Goal: Information Seeking & Learning: Learn about a topic

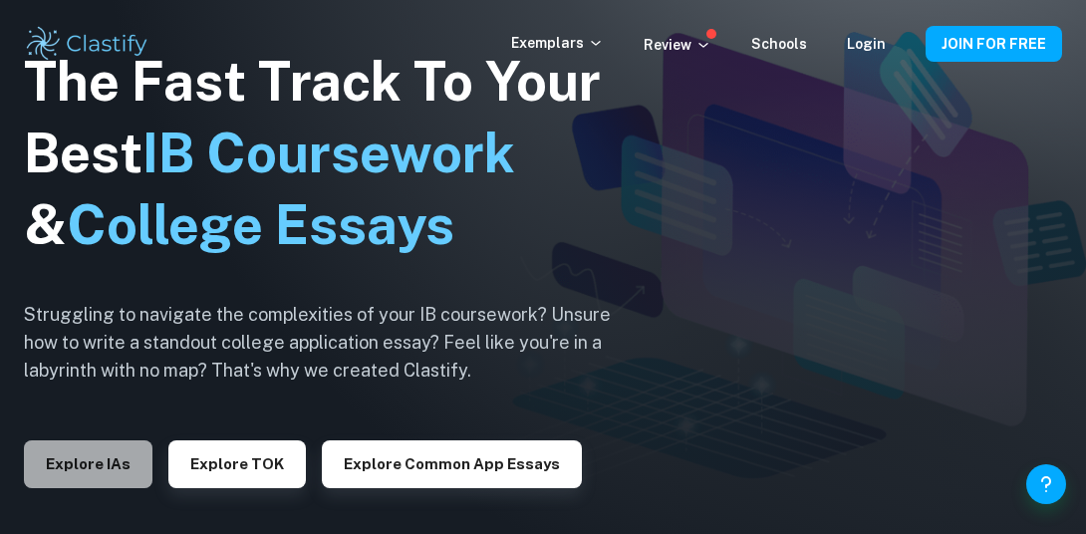
click at [126, 461] on button "Explore IAs" at bounding box center [88, 464] width 129 height 48
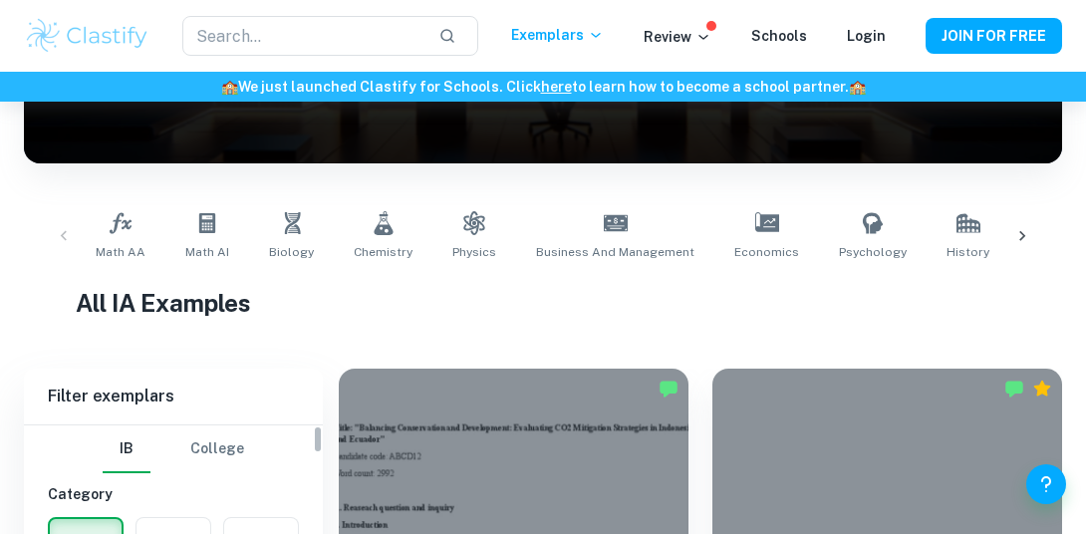
scroll to position [308, 0]
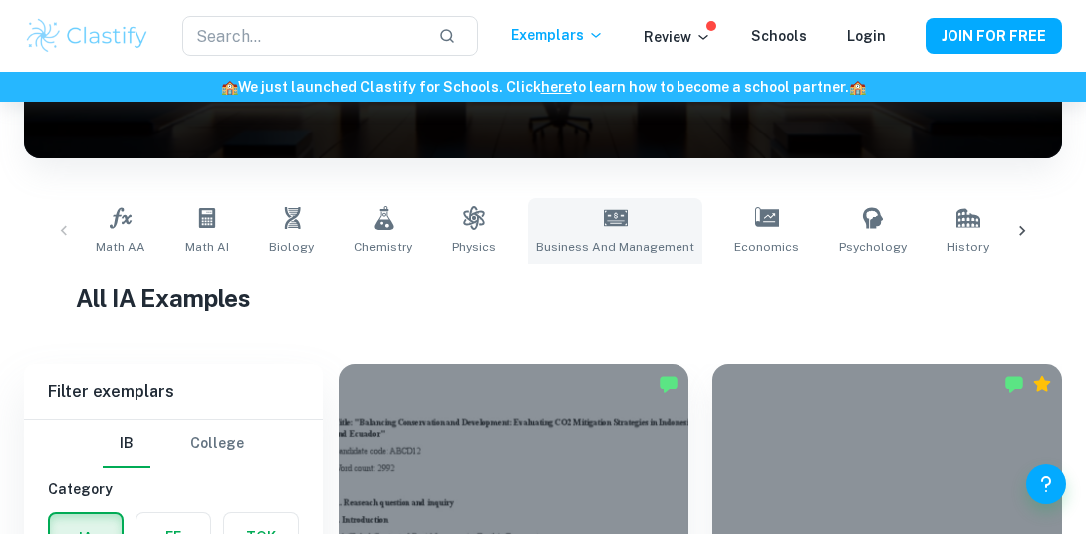
click at [604, 221] on icon at bounding box center [616, 218] width 24 height 16
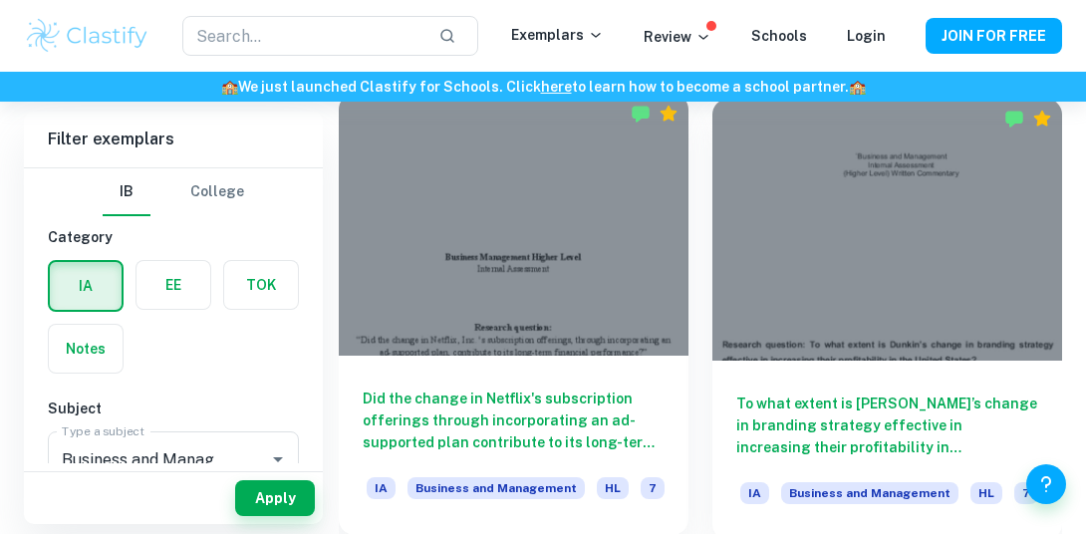
scroll to position [575, 0]
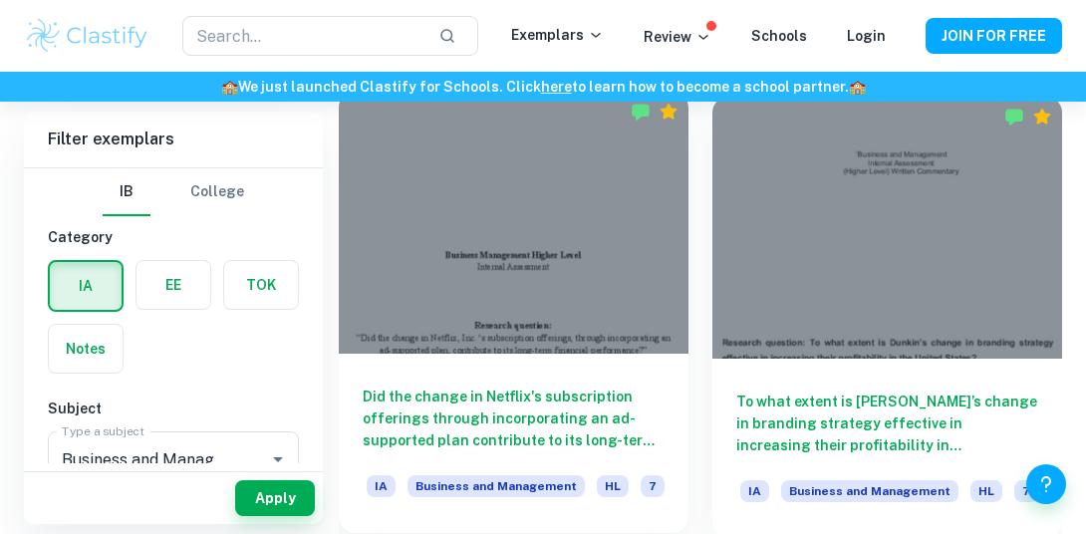
click at [529, 270] on div at bounding box center [514, 223] width 350 height 262
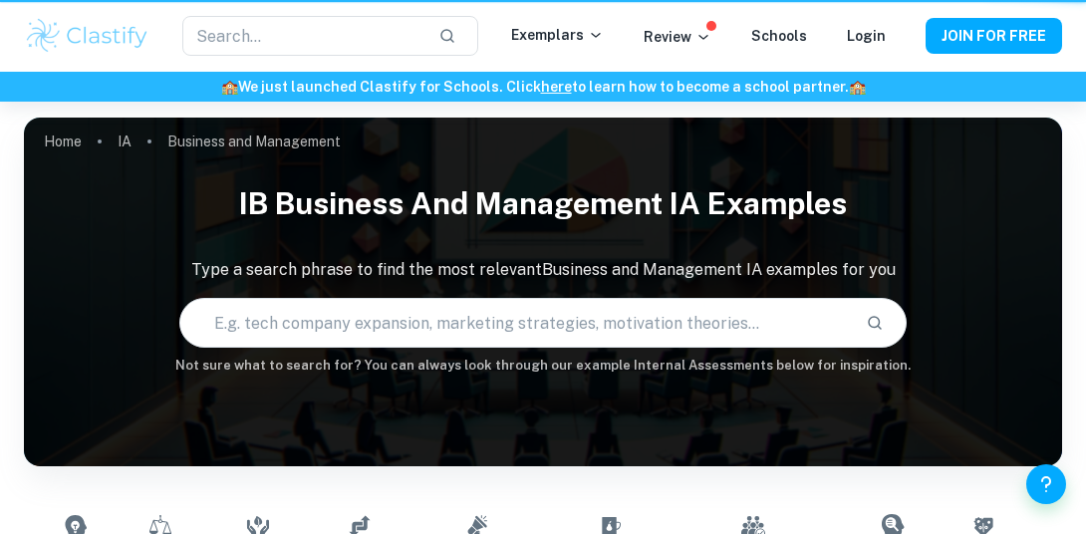
scroll to position [575, 0]
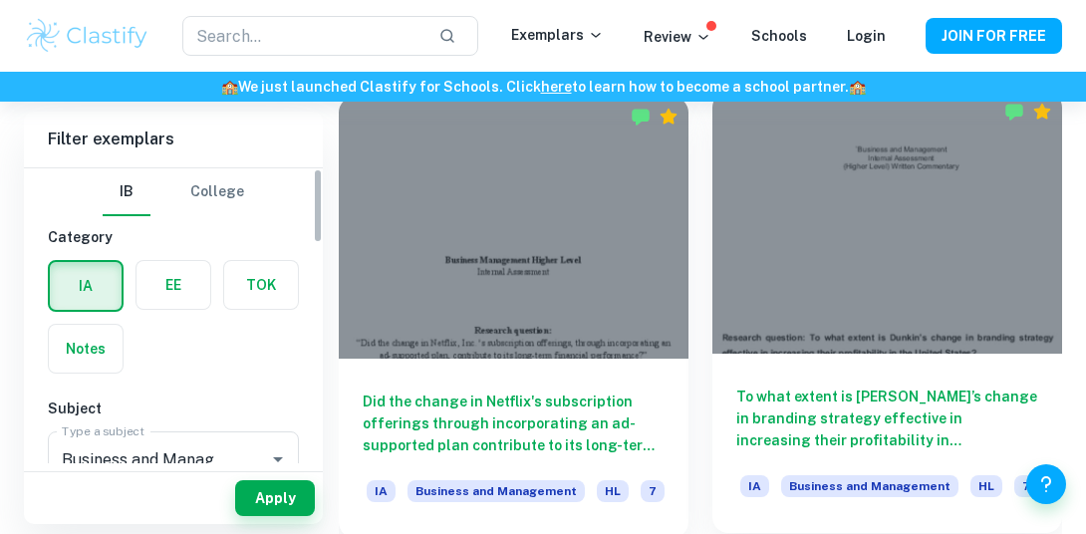
click at [819, 269] on div at bounding box center [888, 223] width 350 height 262
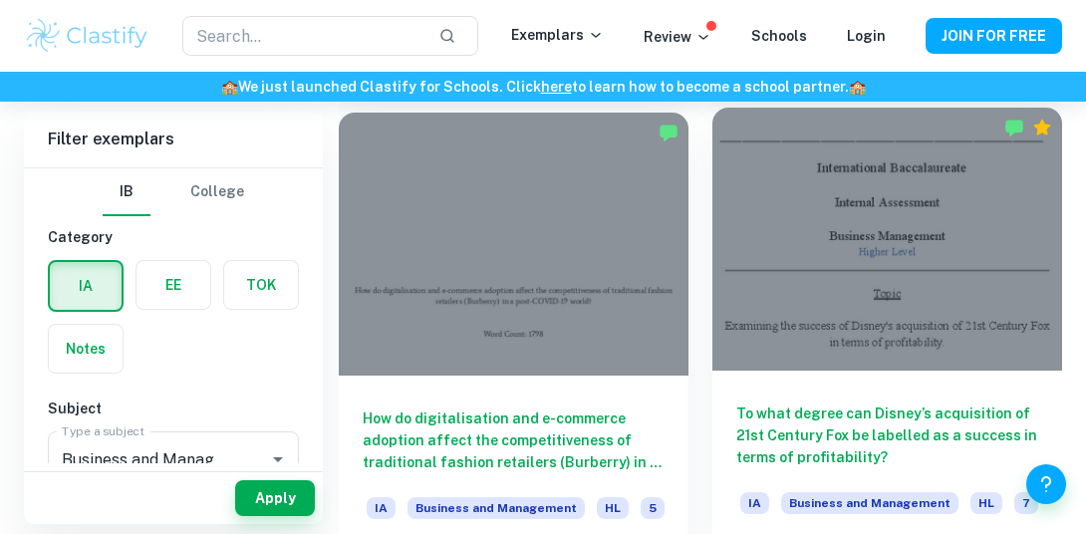
scroll to position [2888, 0]
click at [830, 271] on div at bounding box center [888, 238] width 350 height 262
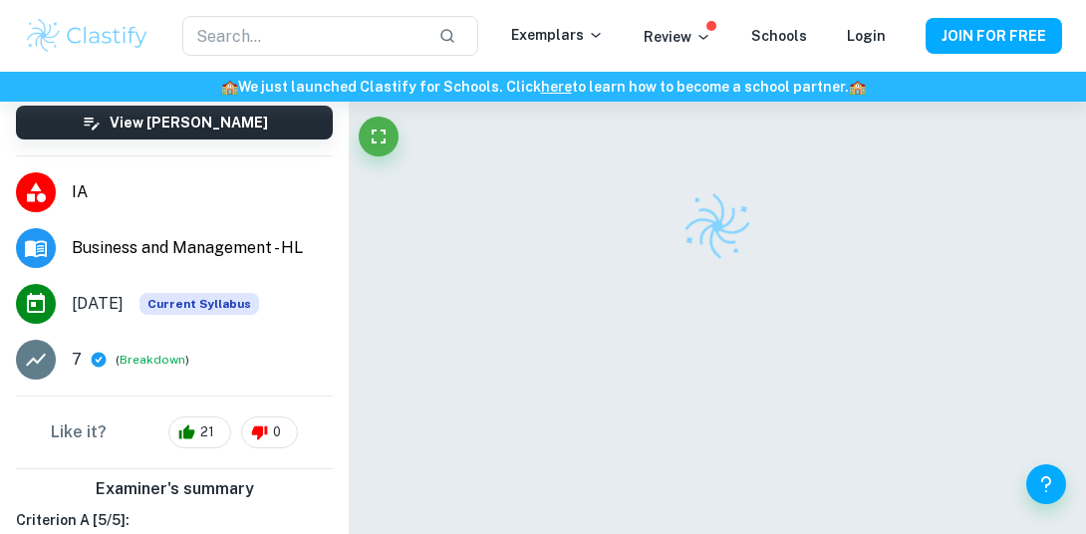
scroll to position [225, 0]
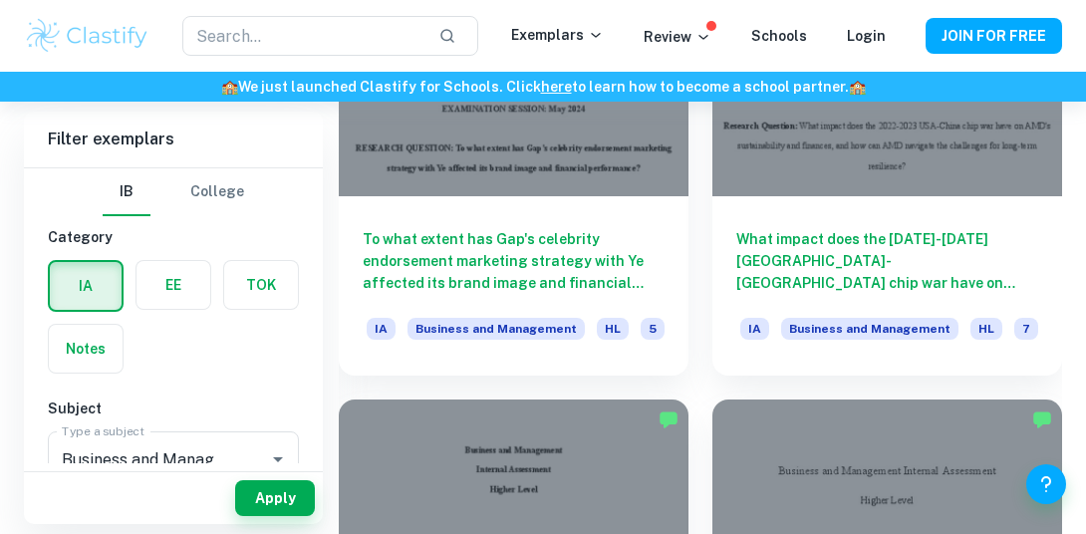
scroll to position [3988, 0]
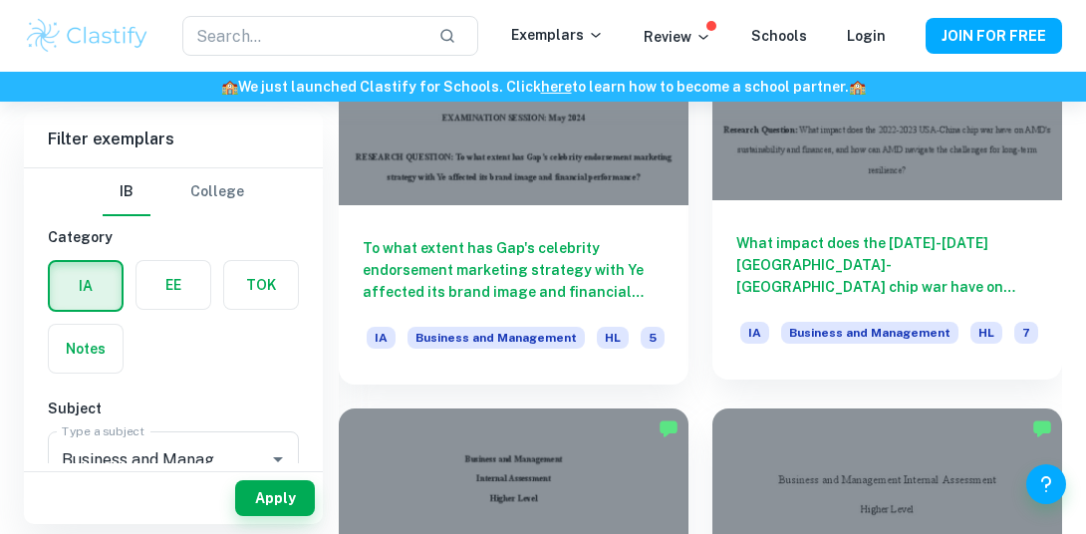
click at [874, 251] on h6 "What impact does the [DATE]-[DATE] [GEOGRAPHIC_DATA]-[GEOGRAPHIC_DATA] chip war…" at bounding box center [887, 265] width 302 height 66
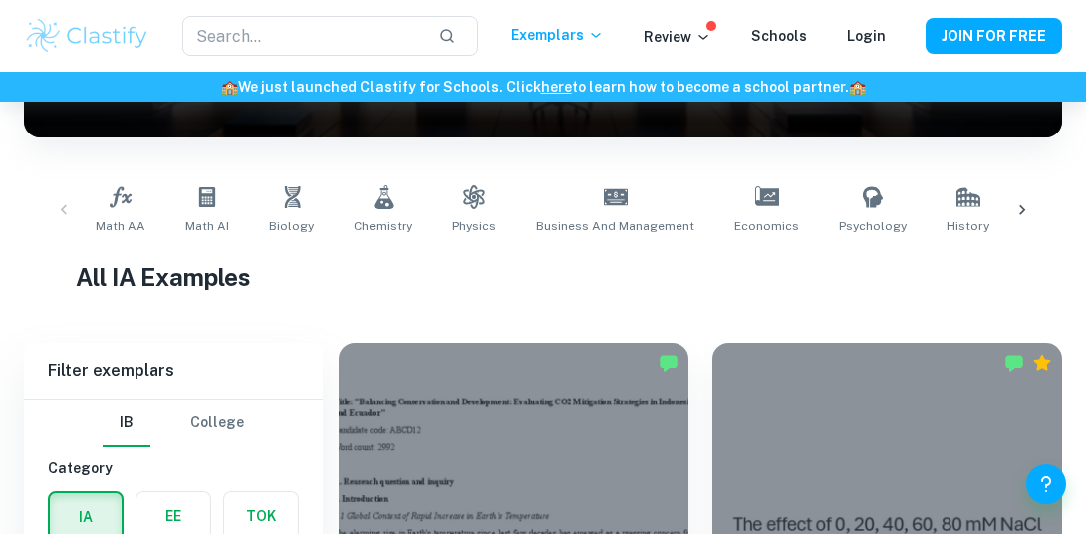
scroll to position [355, 0]
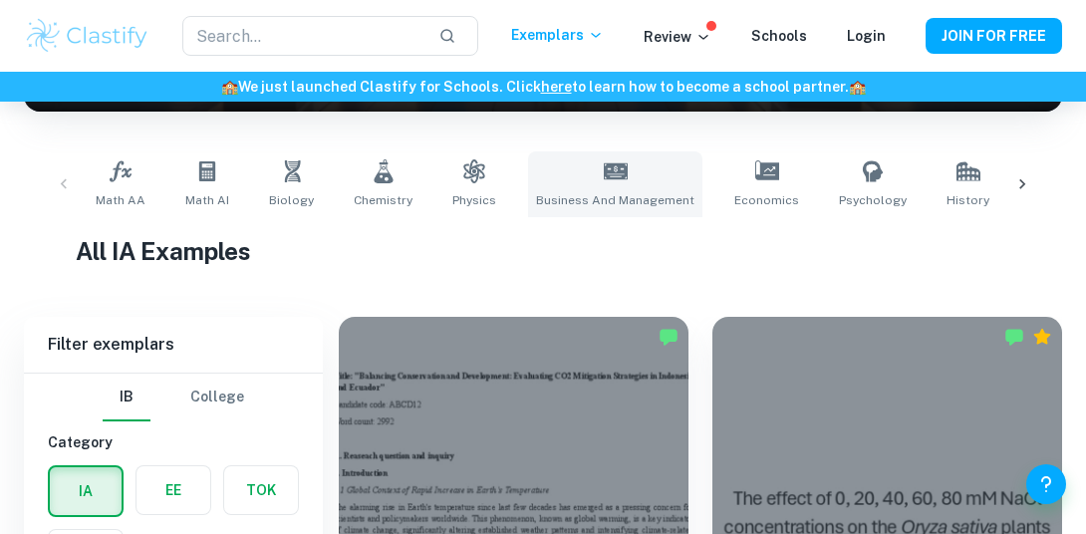
click at [607, 175] on icon at bounding box center [616, 171] width 24 height 16
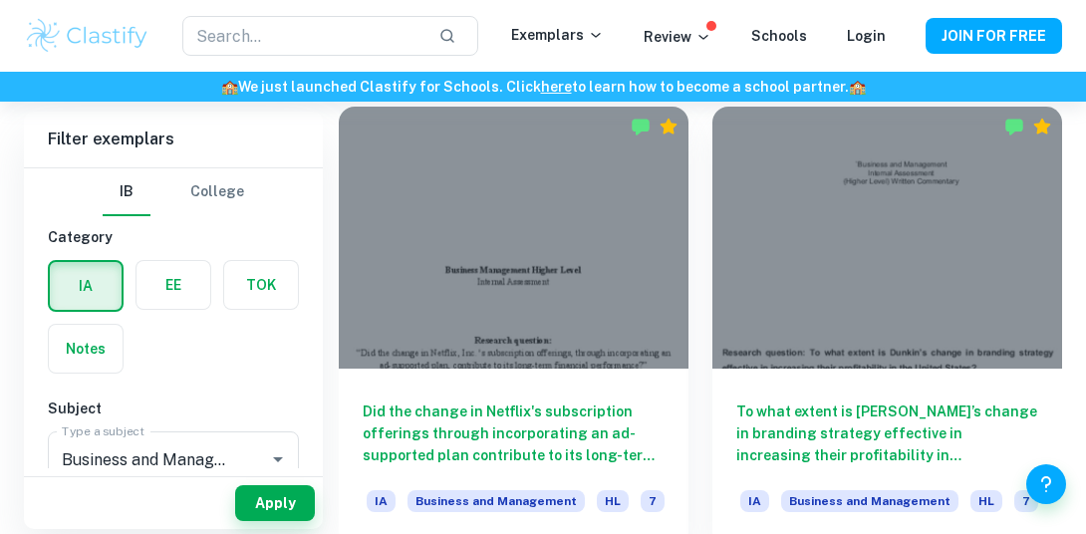
scroll to position [604, 0]
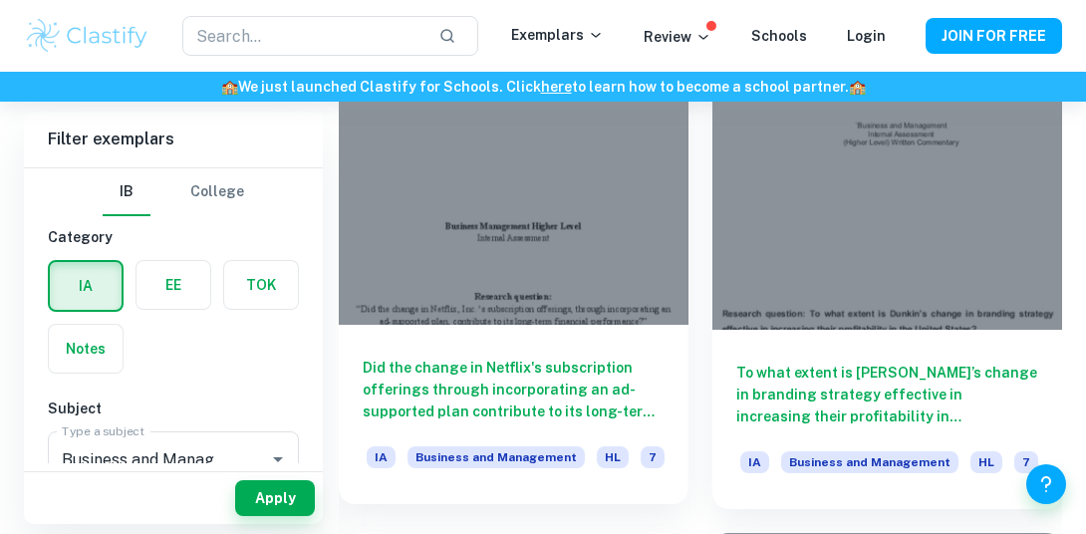
click at [502, 386] on h6 "Did the change in Netflix's subscription offerings through incorporating an ad-…" at bounding box center [514, 390] width 302 height 66
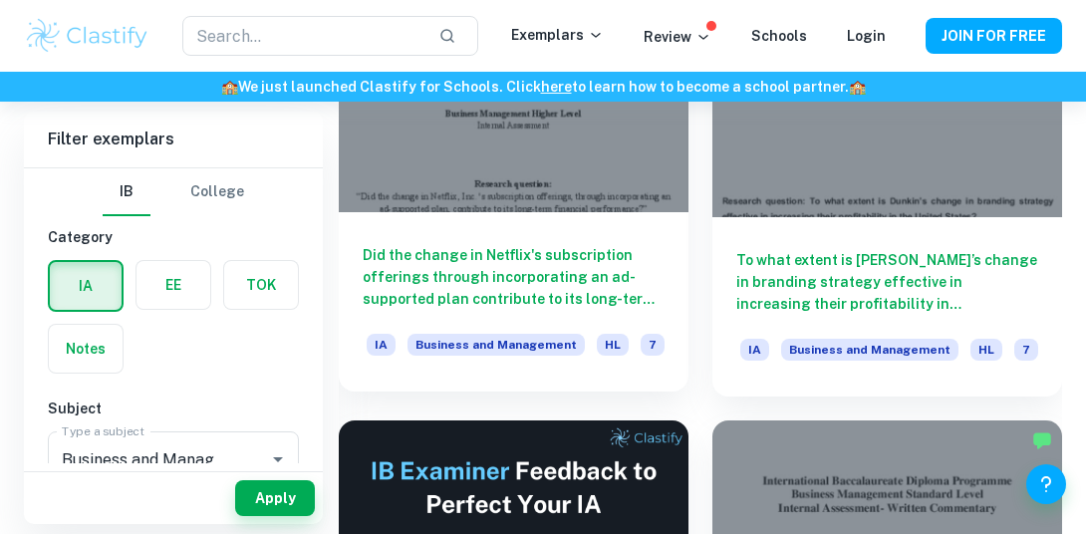
scroll to position [713, 0]
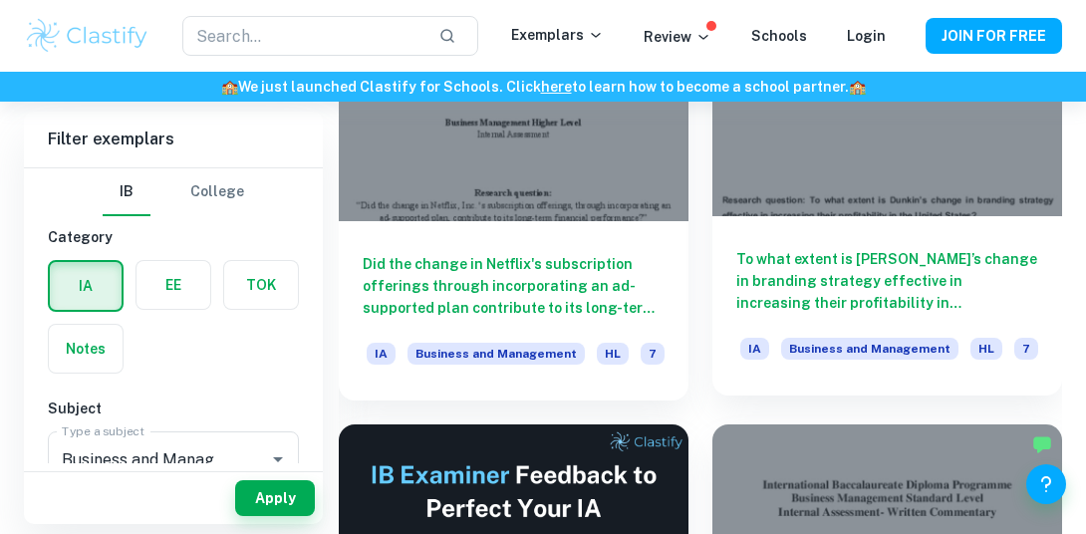
click at [854, 282] on h6 "To what extent is [PERSON_NAME]’s change in branding strategy effective in incr…" at bounding box center [887, 281] width 302 height 66
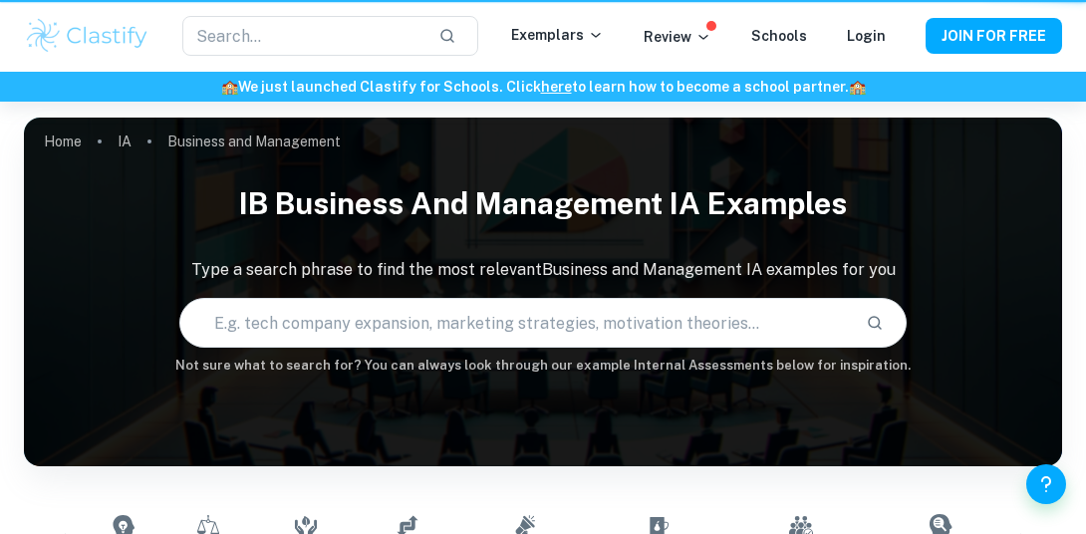
scroll to position [713, 0]
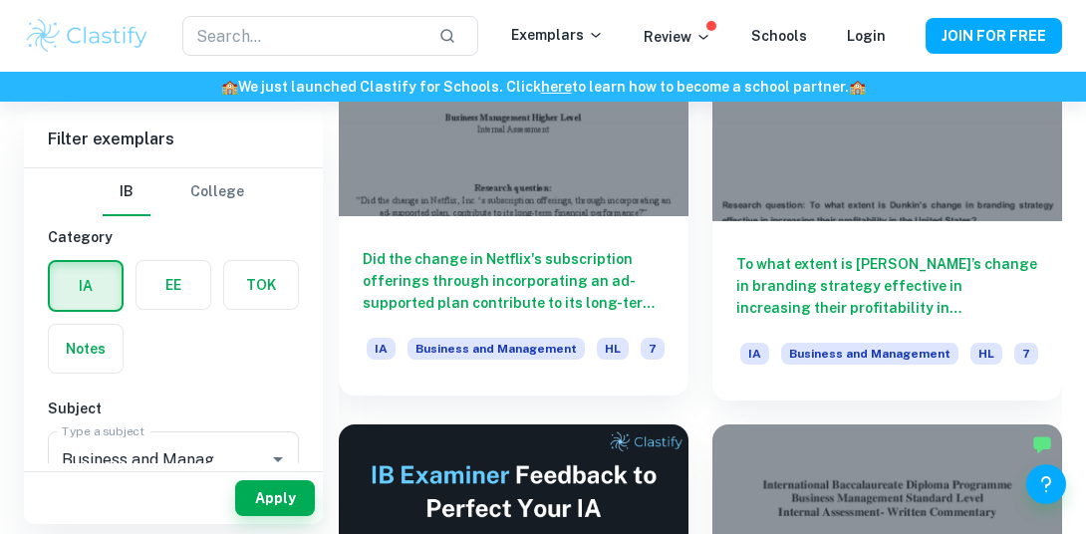
click at [558, 295] on h6 "Did the change in Netflix's subscription offerings through incorporating an ad-…" at bounding box center [514, 281] width 302 height 66
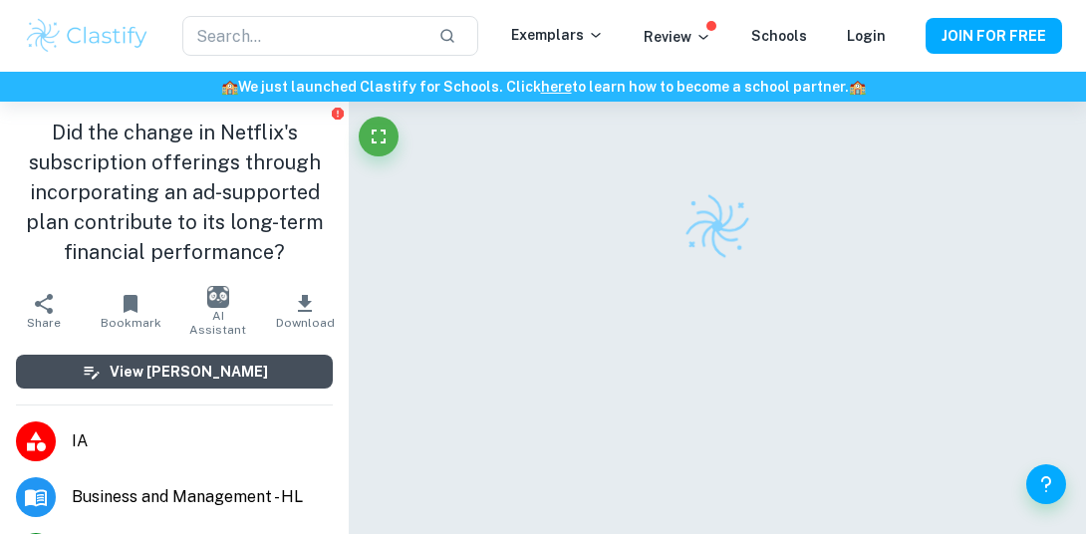
click at [282, 375] on button "View [PERSON_NAME]" at bounding box center [174, 372] width 317 height 34
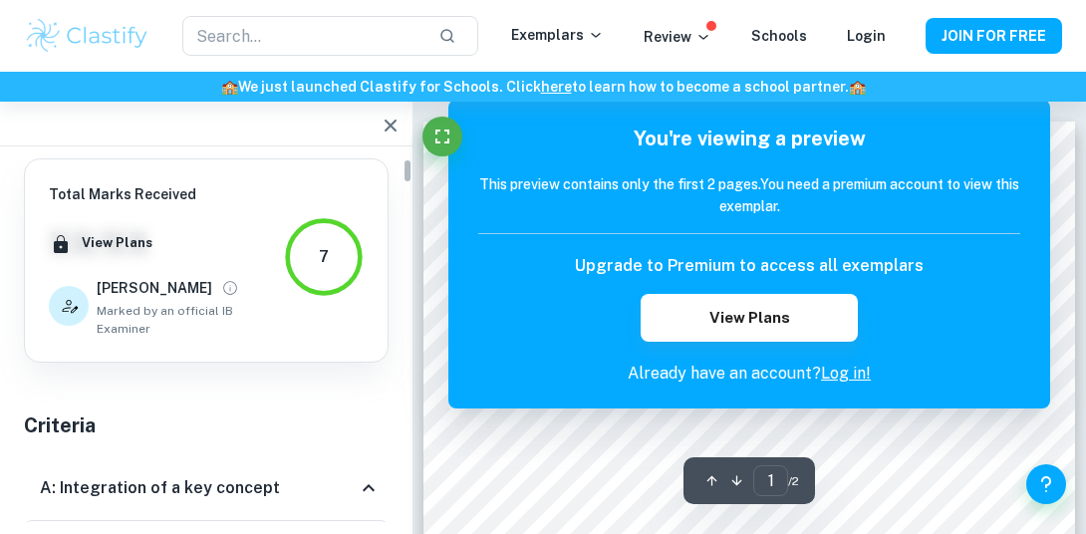
scroll to position [6, 0]
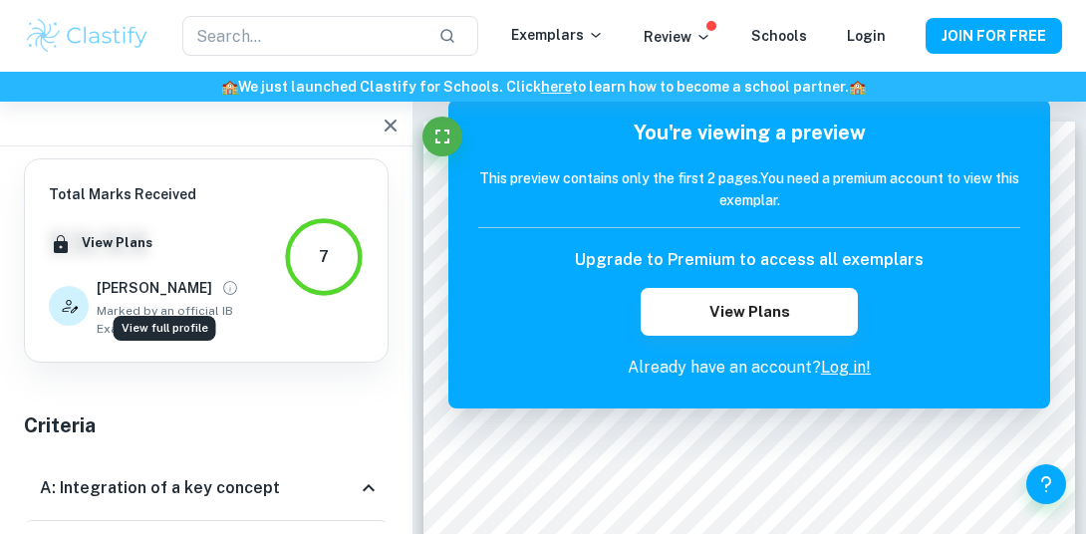
click at [221, 282] on icon "View full profile" at bounding box center [230, 288] width 18 height 18
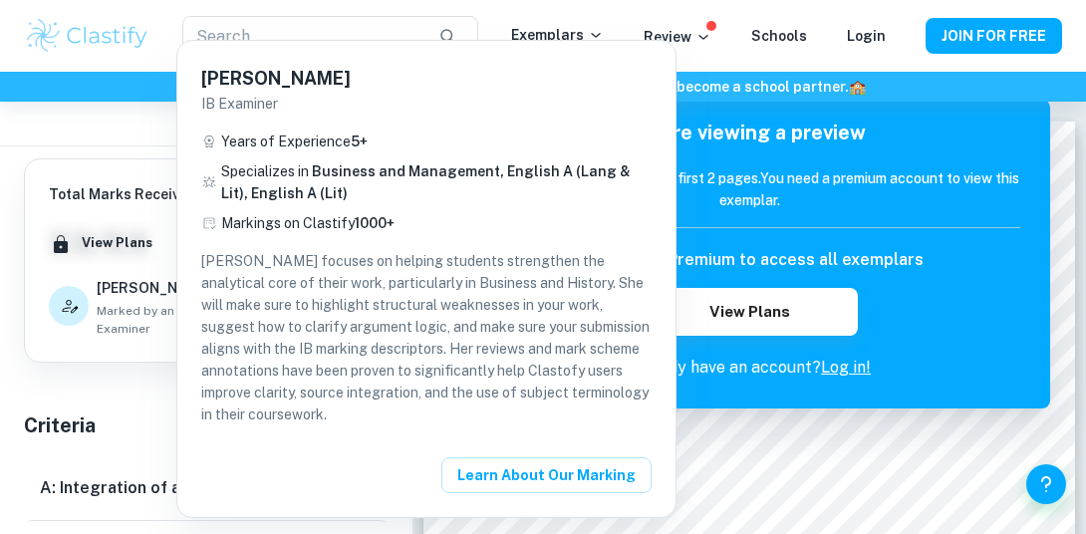
click at [125, 416] on div at bounding box center [543, 267] width 1086 height 534
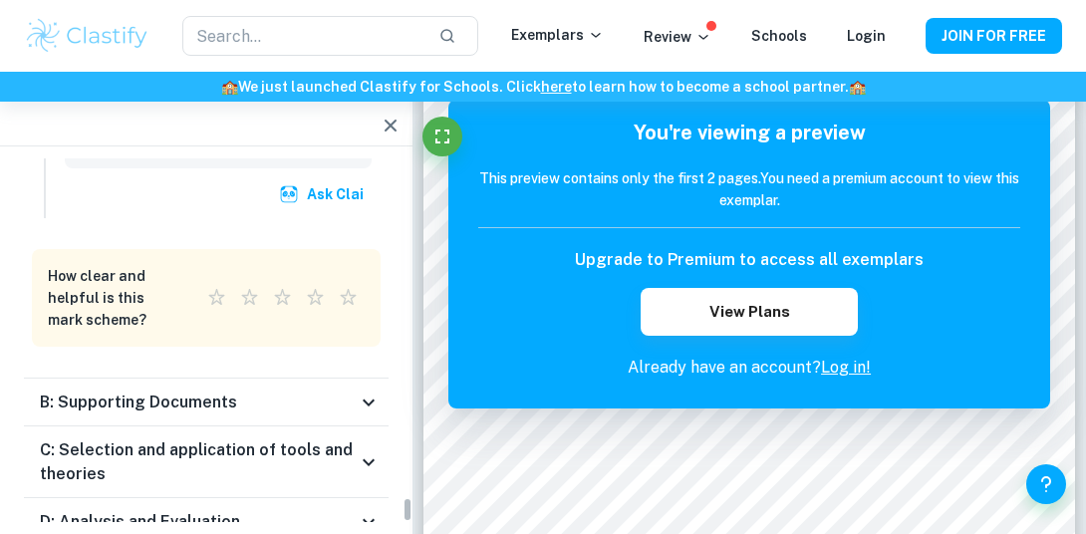
scroll to position [5162, 0]
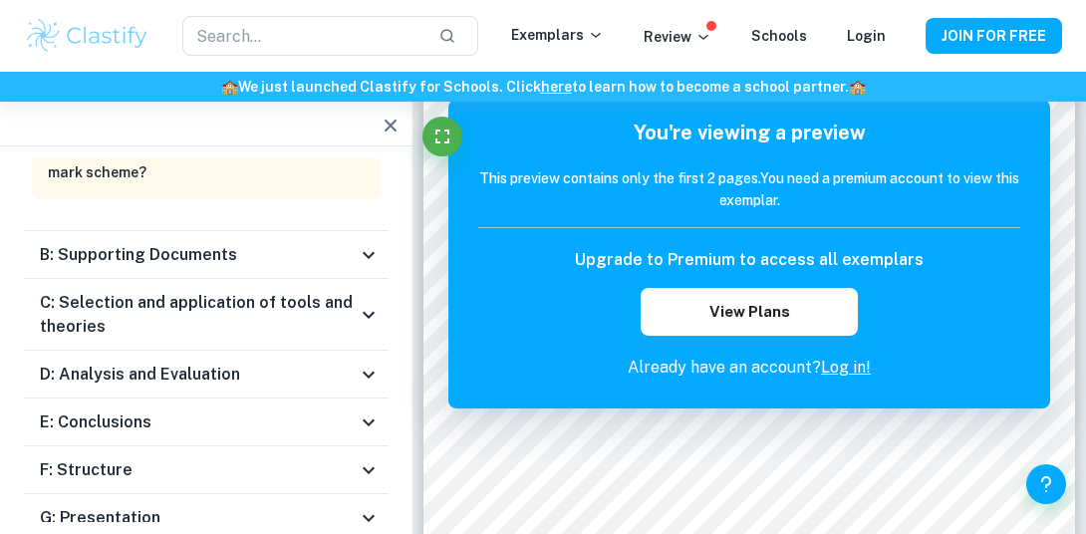
click at [129, 458] on h6 "F: Structure" at bounding box center [86, 470] width 93 height 24
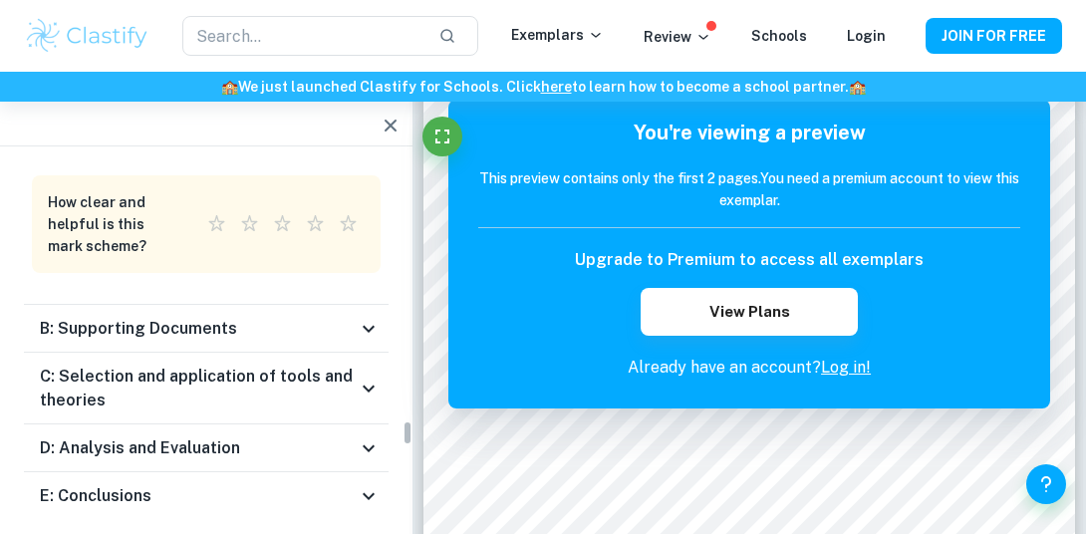
scroll to position [4617, 0]
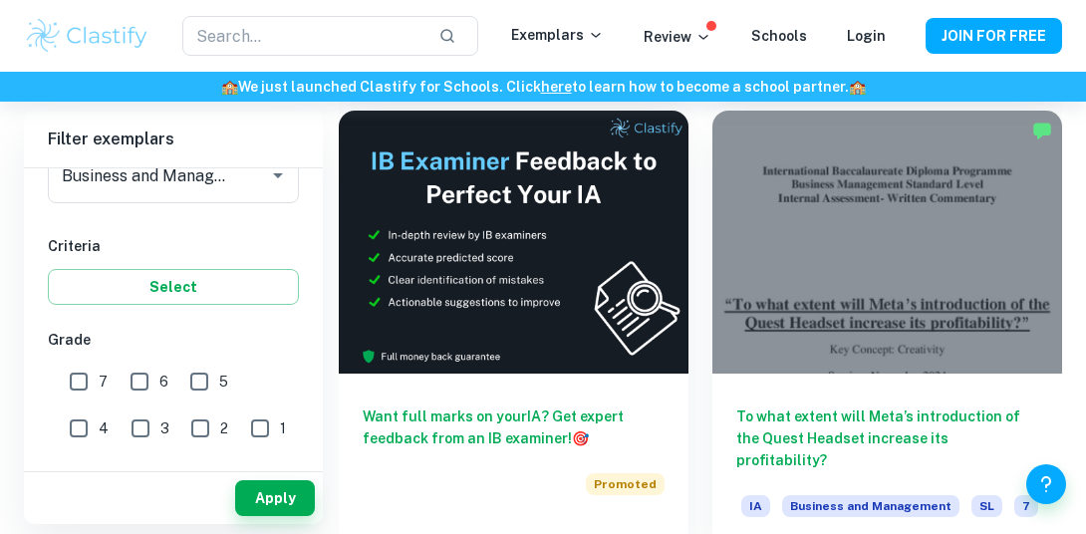
scroll to position [1032, 0]
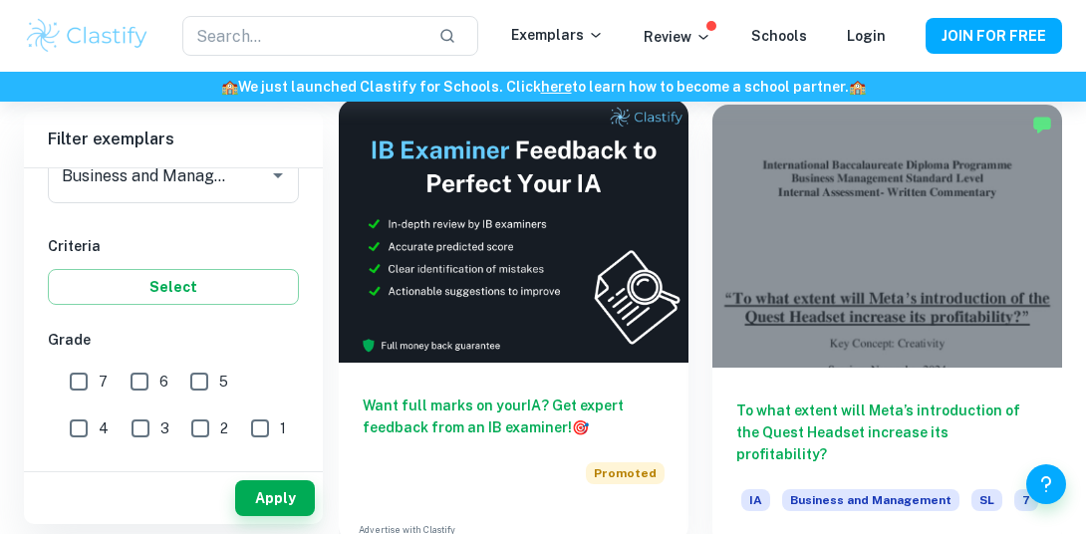
click at [484, 375] on div "Want full marks on your IA ? Get expert feedback from an IB examiner! 🎯 Promoted" at bounding box center [514, 436] width 350 height 146
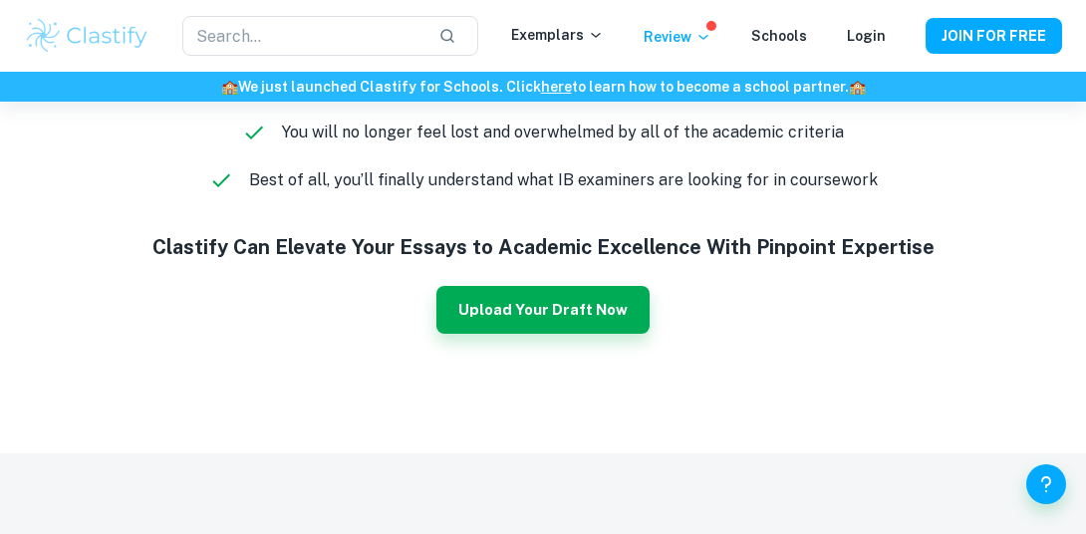
scroll to position [1249, 0]
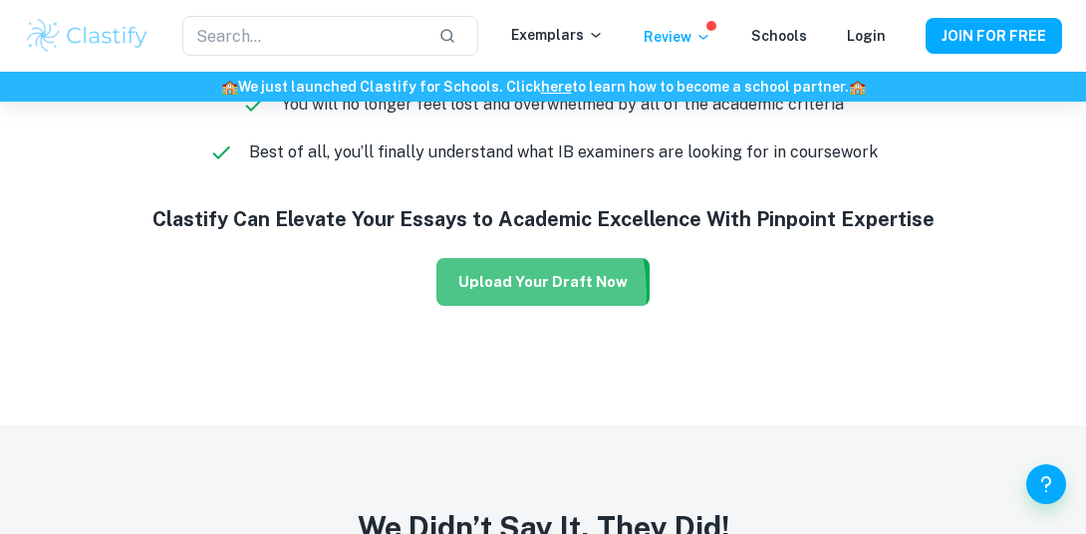
click at [482, 292] on button "Upload Your Draft Now" at bounding box center [543, 282] width 213 height 48
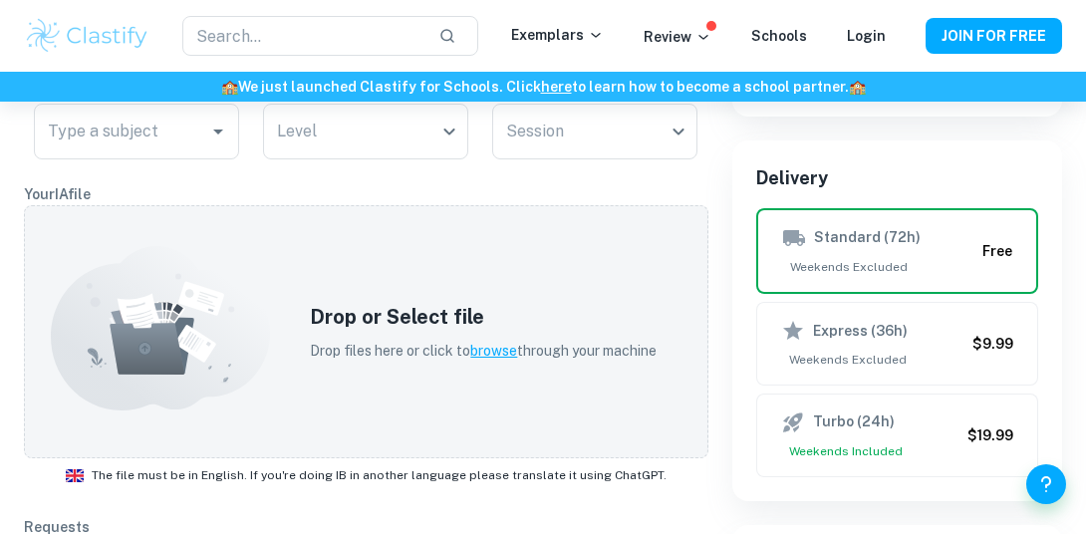
scroll to position [209, 0]
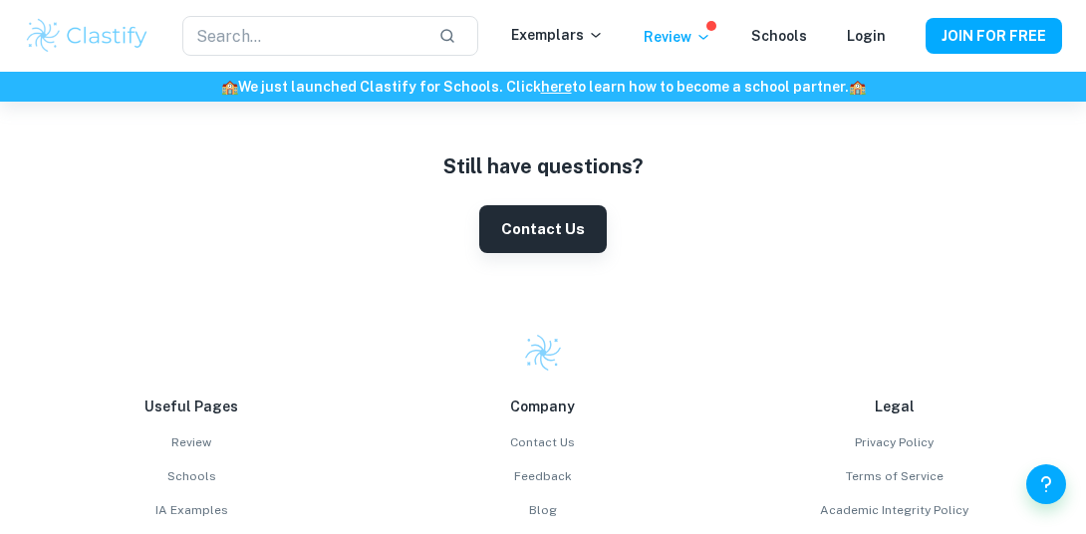
scroll to position [6269, 0]
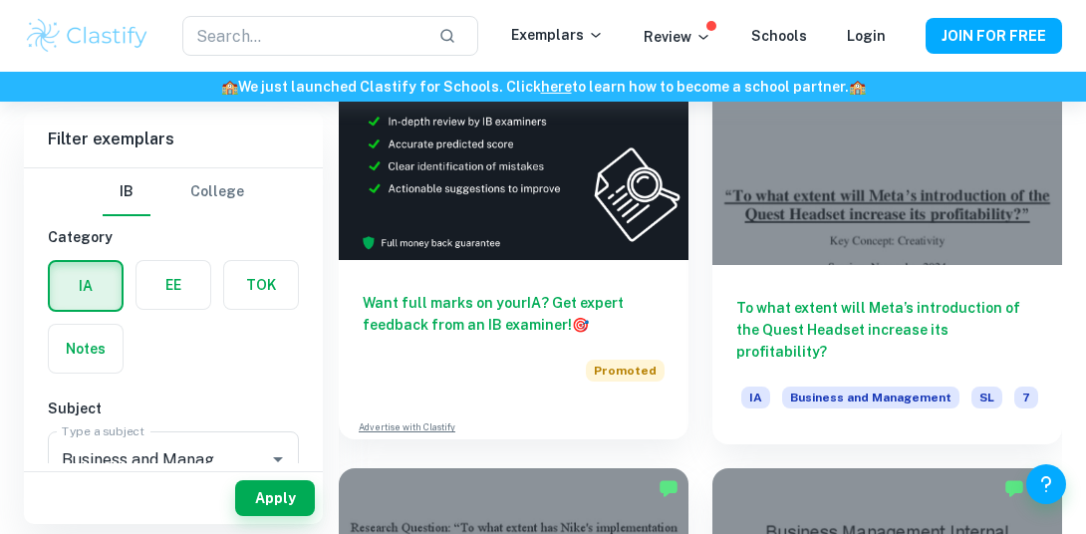
scroll to position [1122, 0]
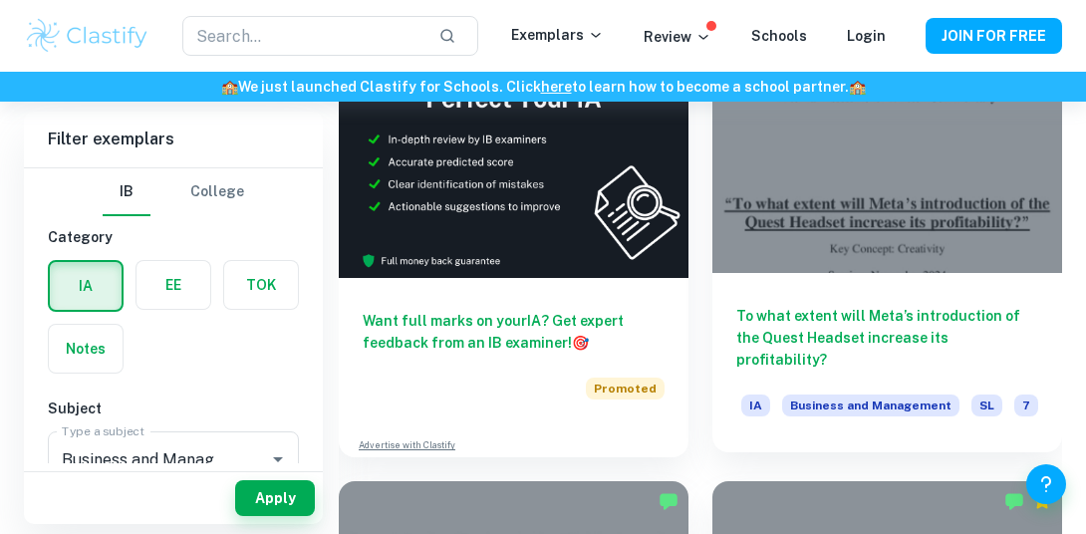
click at [794, 241] on div at bounding box center [888, 141] width 350 height 262
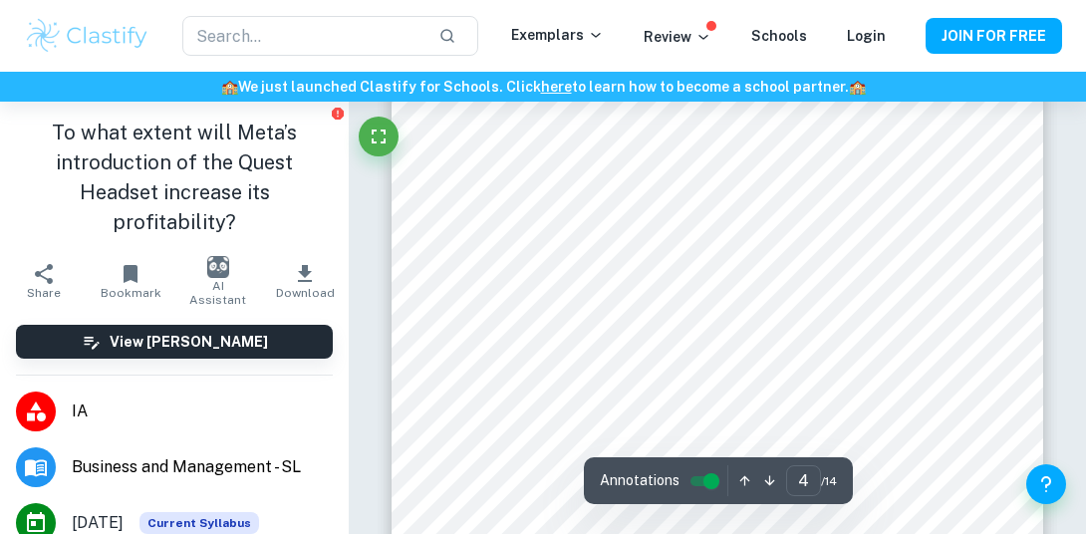
scroll to position [3149, 0]
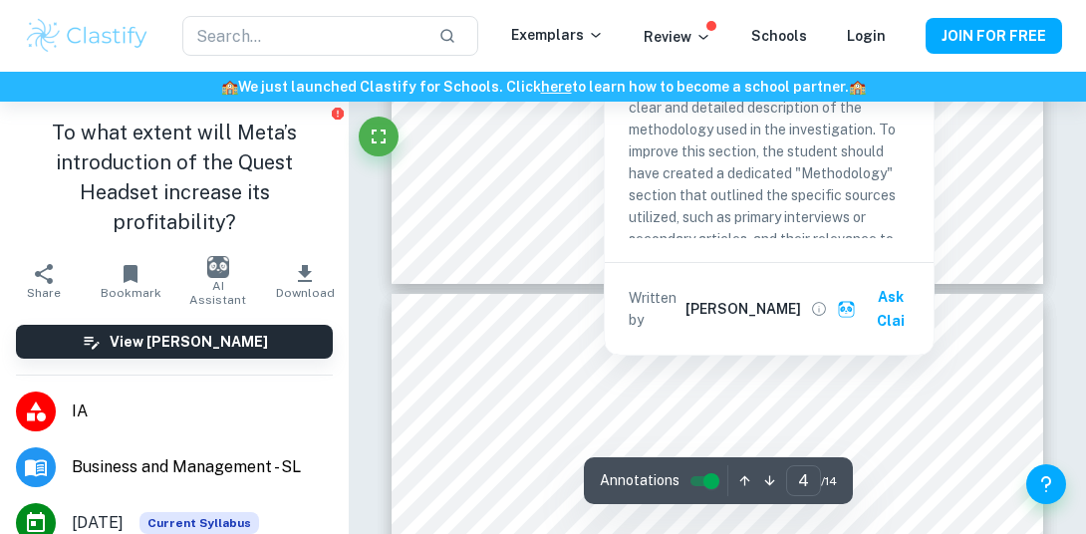
type input "5"
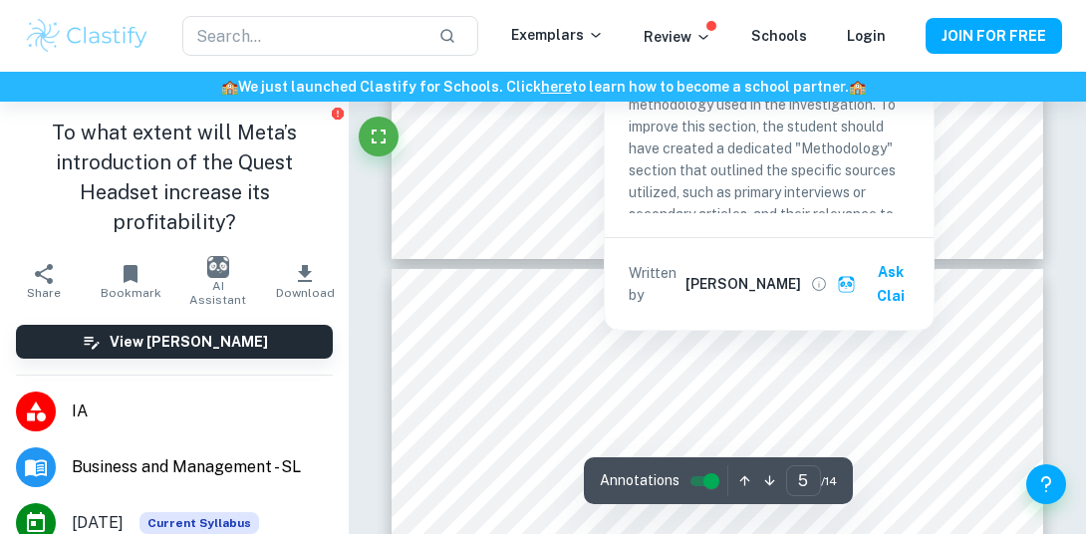
scroll to position [3796, 0]
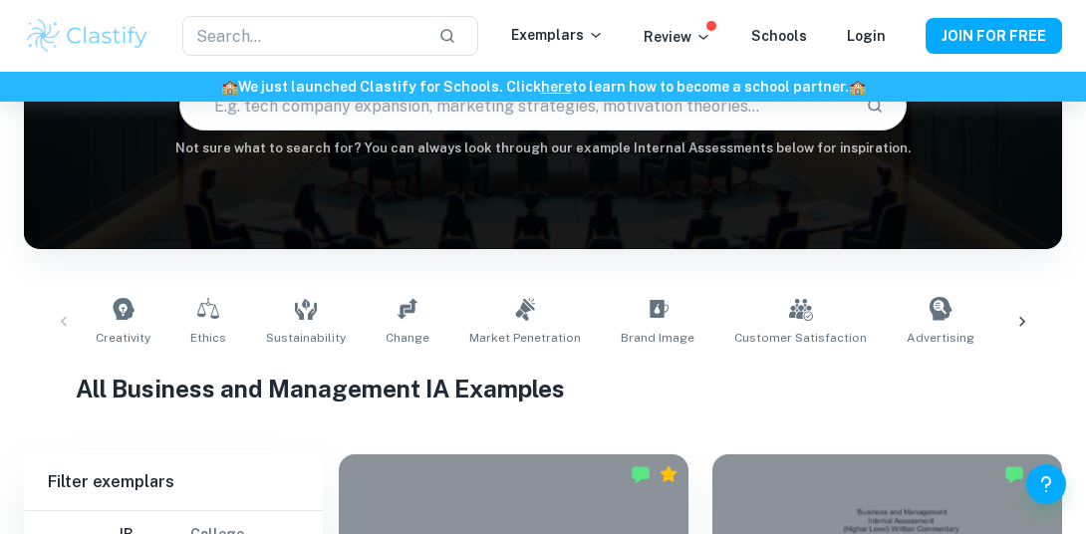
scroll to position [586, 0]
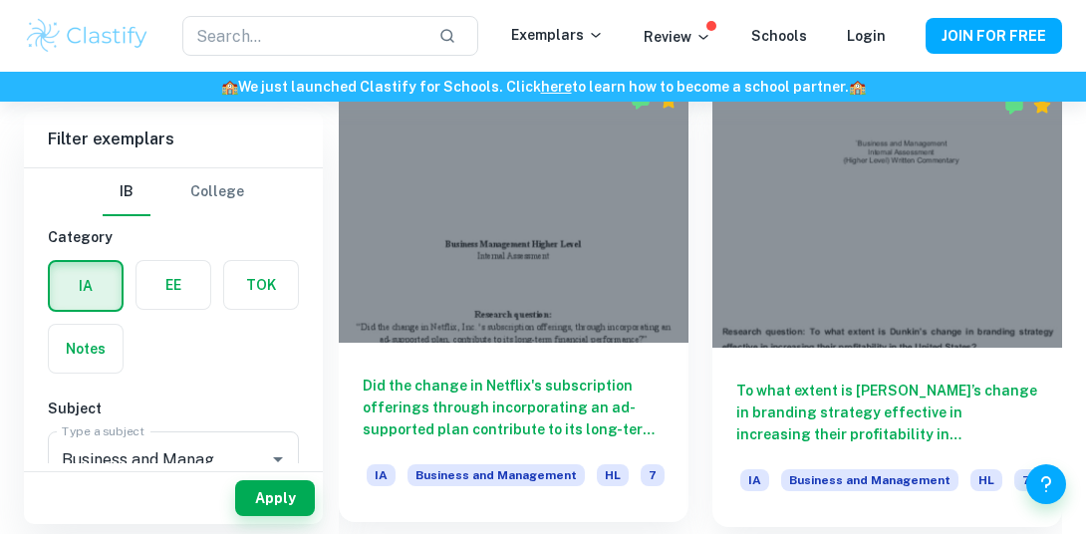
click at [551, 265] on div at bounding box center [514, 212] width 350 height 262
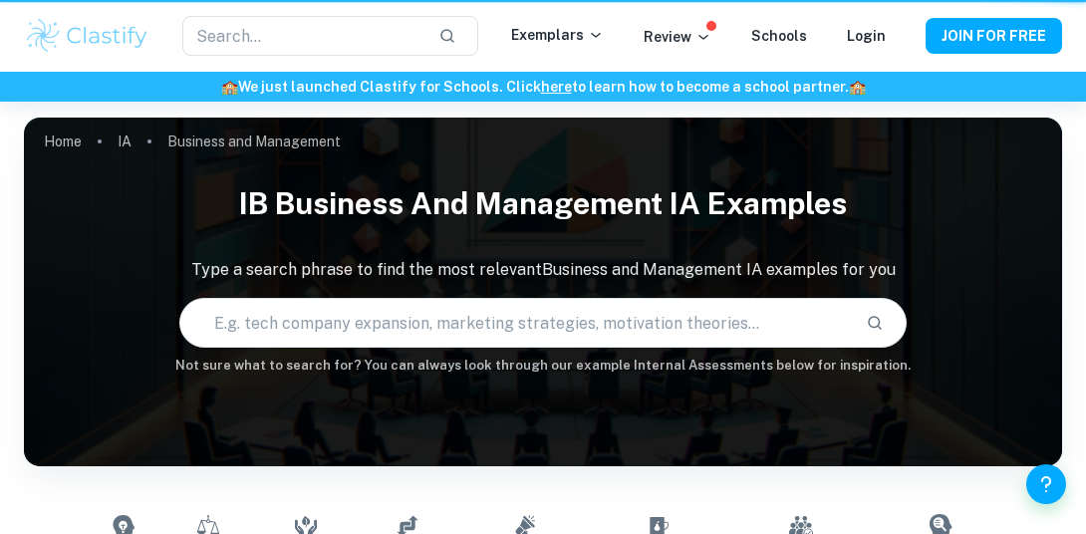
scroll to position [586, 0]
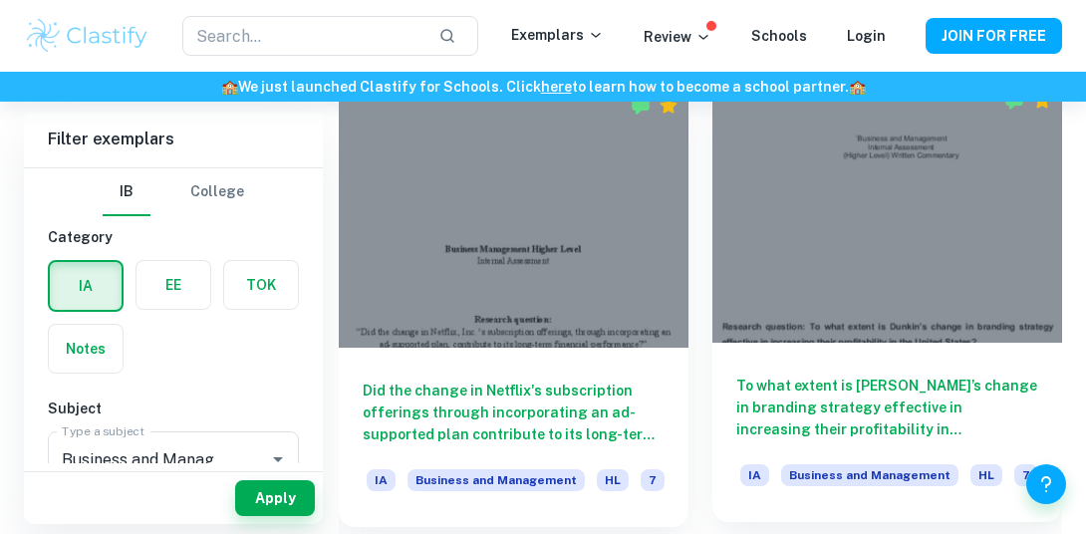
click at [876, 251] on div at bounding box center [888, 212] width 350 height 262
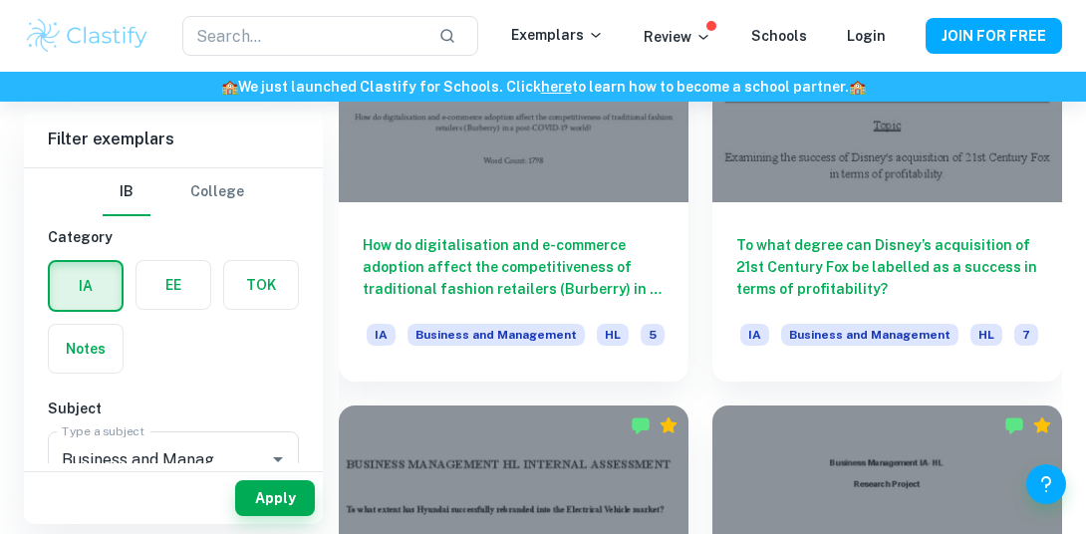
scroll to position [3055, 0]
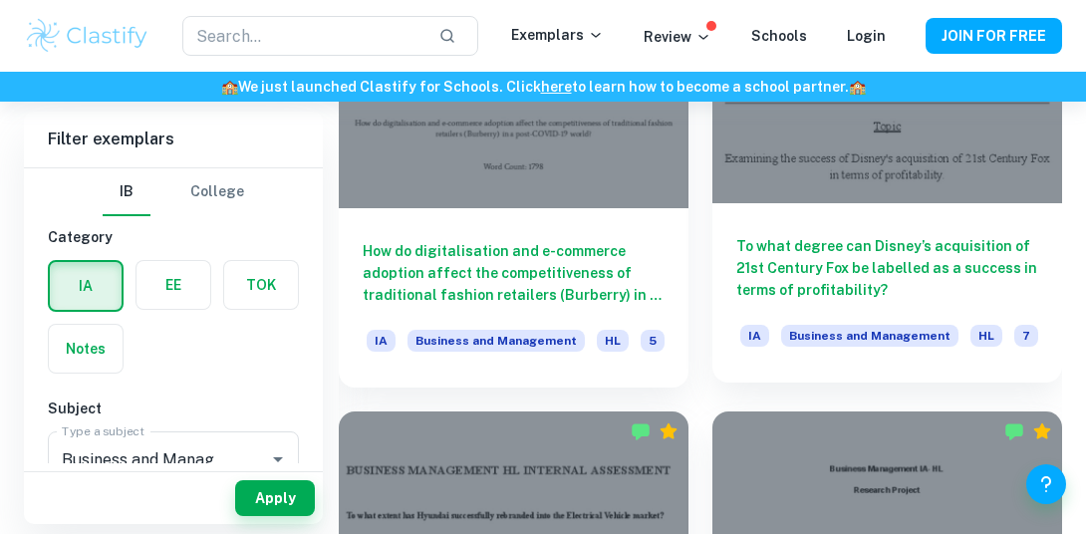
click at [783, 301] on div "To what degree can Disney’s acquisition of 21st Century Fox be labelled as a su…" at bounding box center [888, 292] width 350 height 179
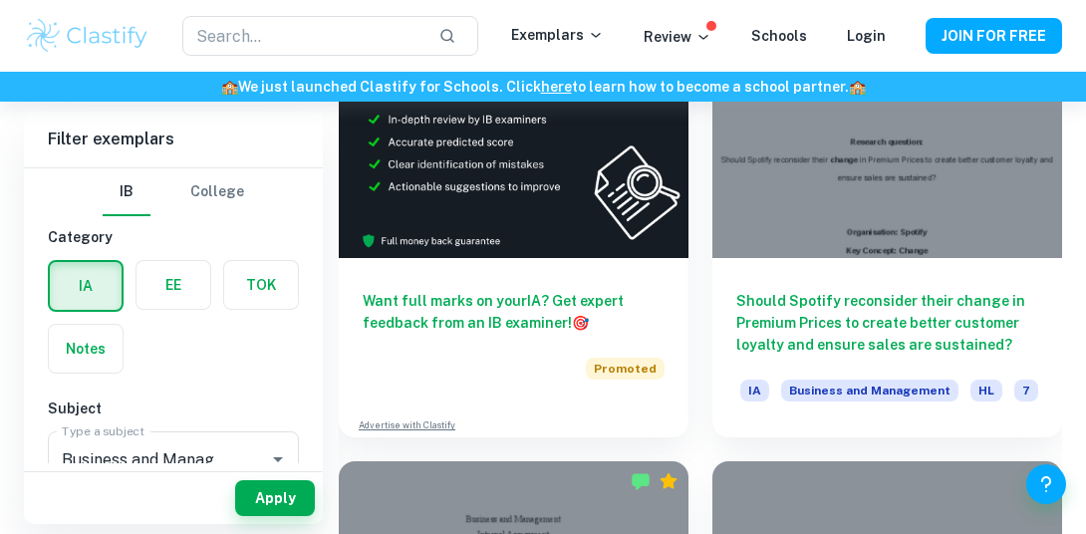
scroll to position [4869, 0]
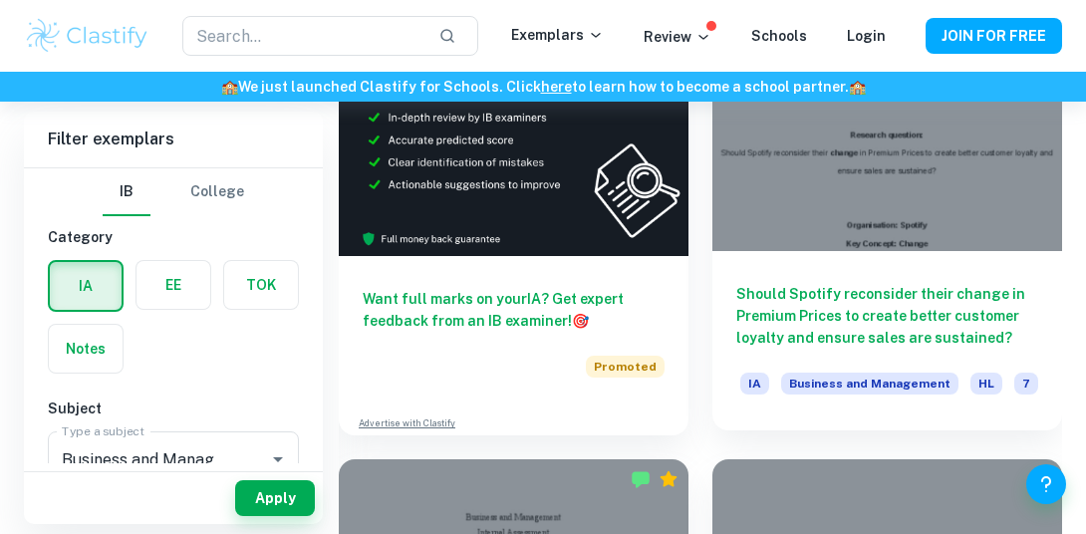
click at [764, 339] on h6 "Should Spotify reconsider their change in Premium Prices to create better custo…" at bounding box center [887, 316] width 302 height 66
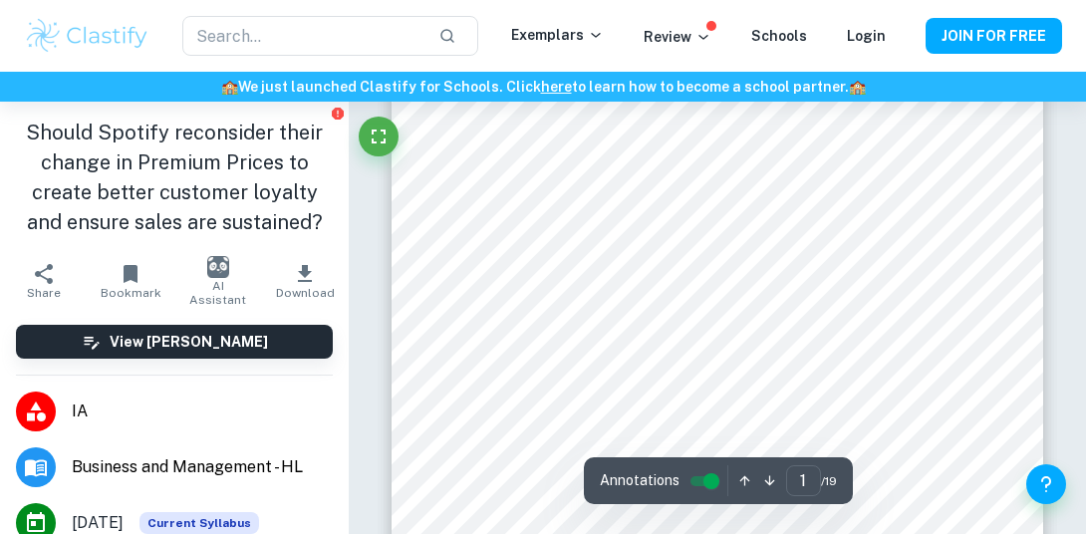
scroll to position [291, 0]
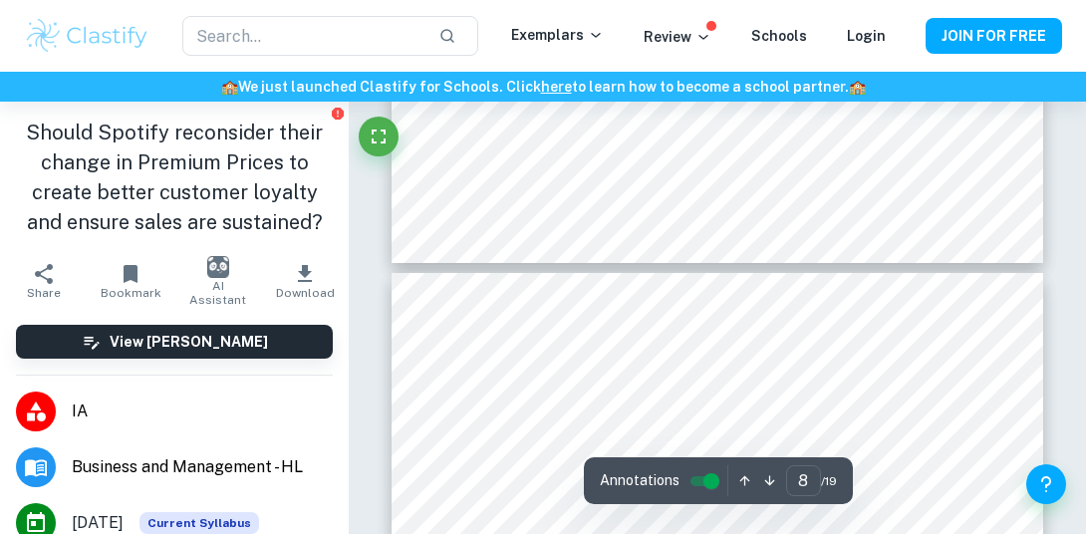
type input "9"
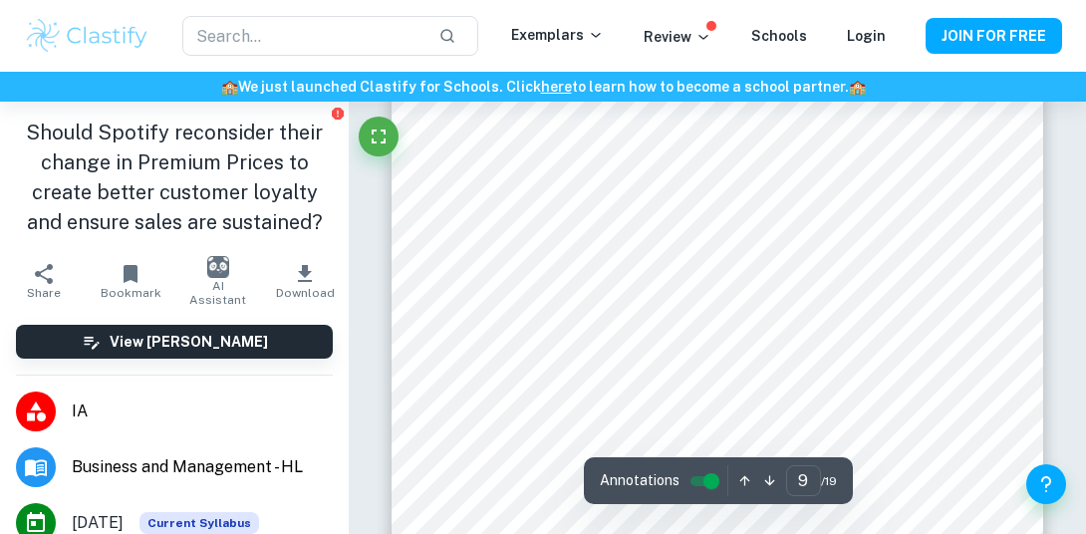
scroll to position [7348, 0]
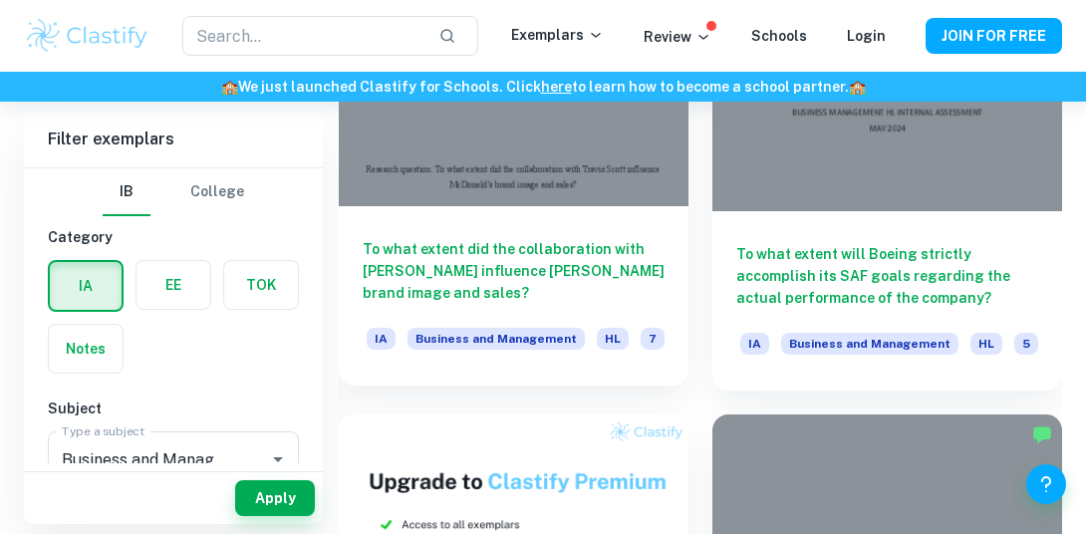
scroll to position [5377, 0]
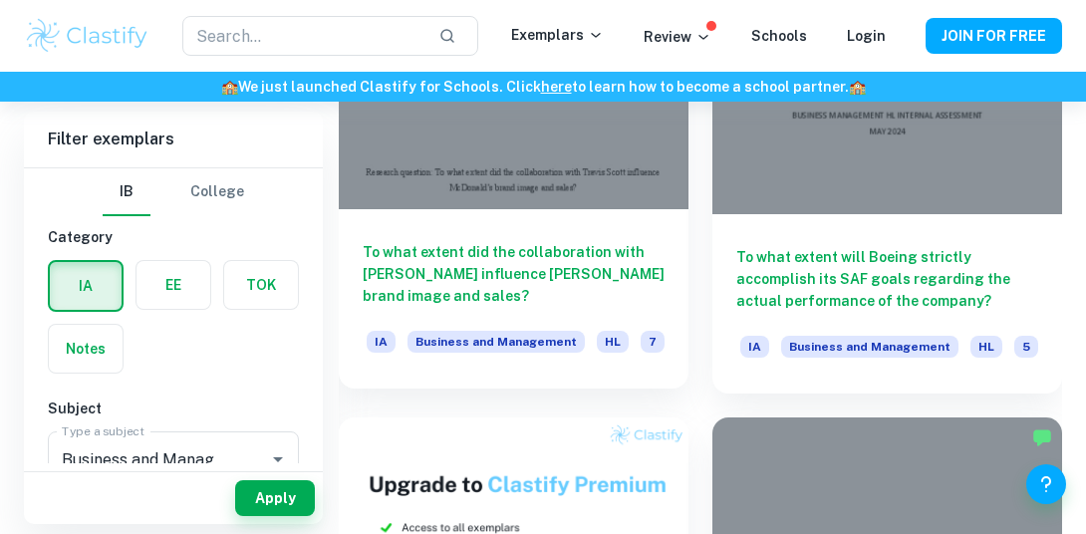
click at [568, 294] on h6 "To what extent did the collaboration with [PERSON_NAME] influence [PERSON_NAME]…" at bounding box center [514, 274] width 302 height 66
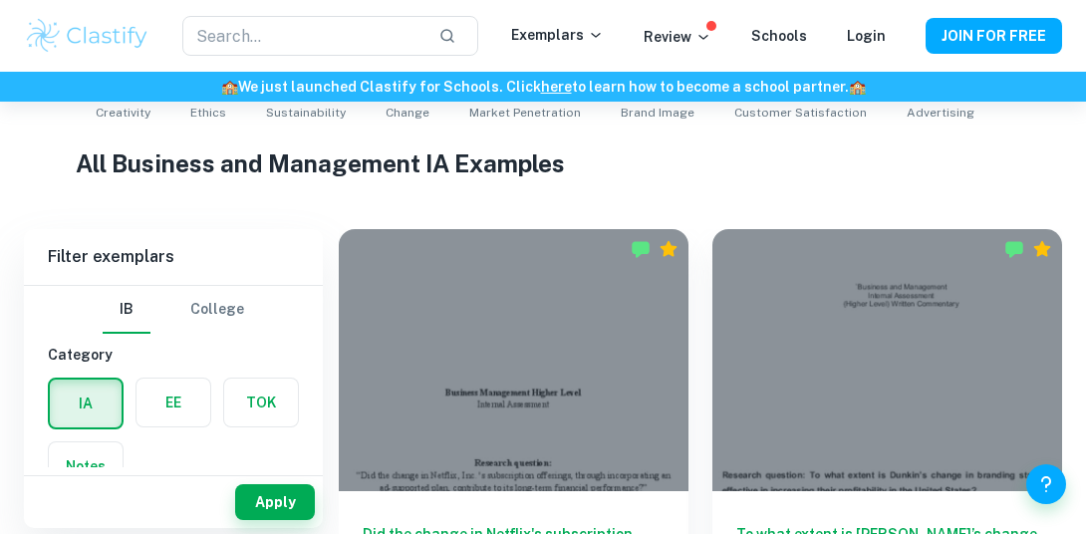
scroll to position [548, 0]
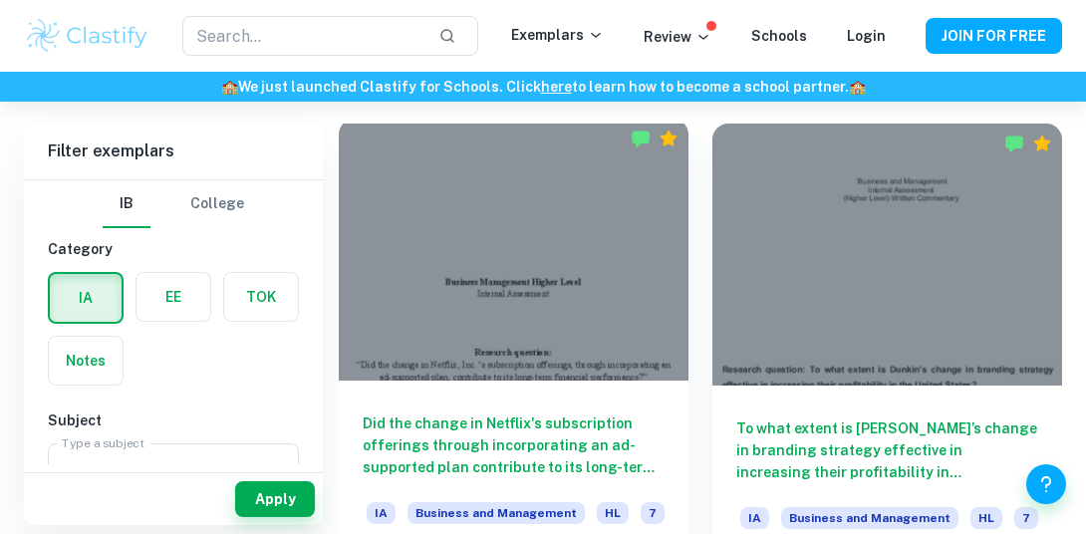
click at [534, 286] on div at bounding box center [514, 250] width 350 height 262
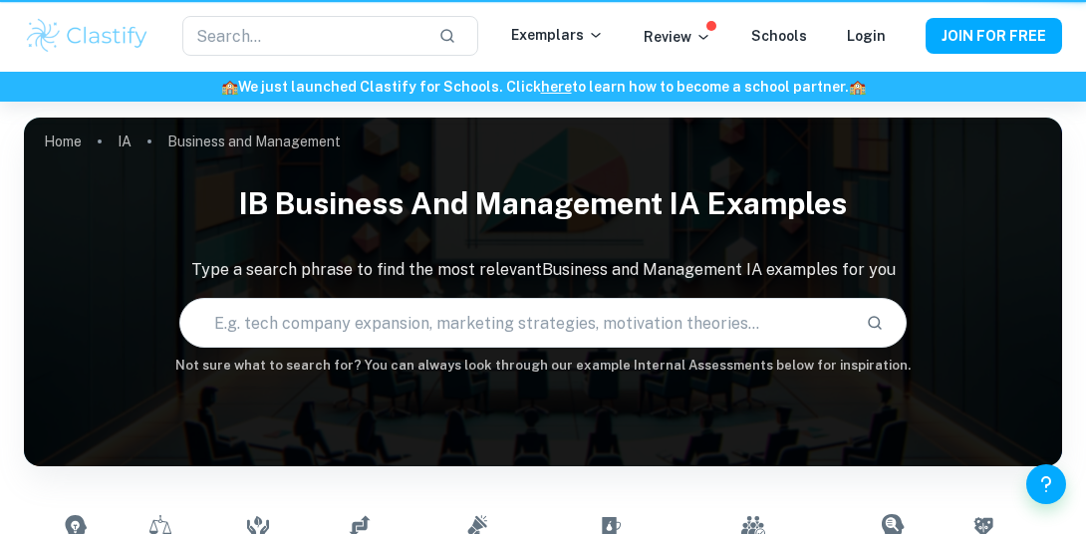
scroll to position [548, 0]
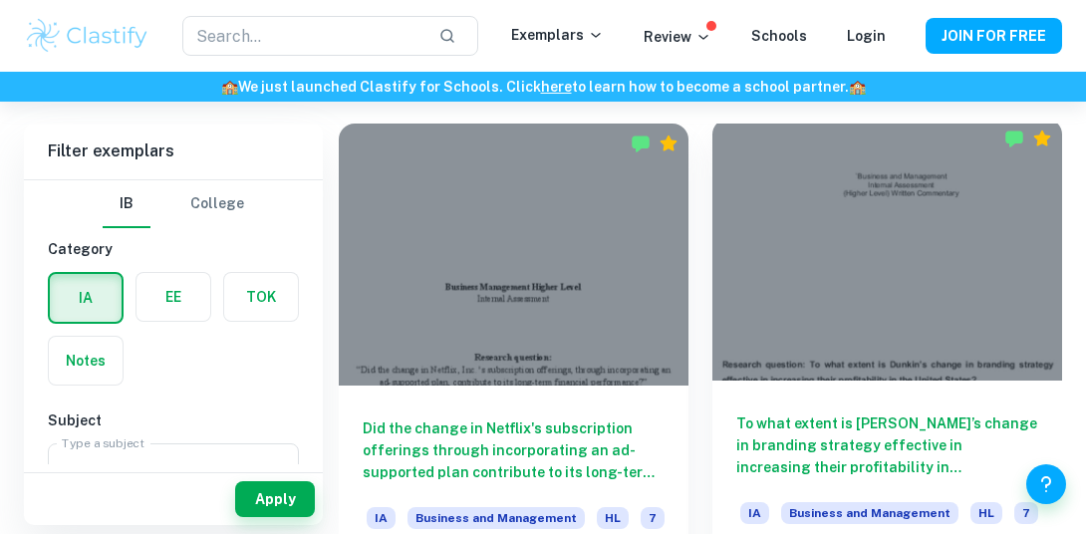
click at [789, 432] on h6 "To what extent is [PERSON_NAME]’s change in branding strategy effective in incr…" at bounding box center [887, 446] width 302 height 66
